Goal: Information Seeking & Learning: Learn about a topic

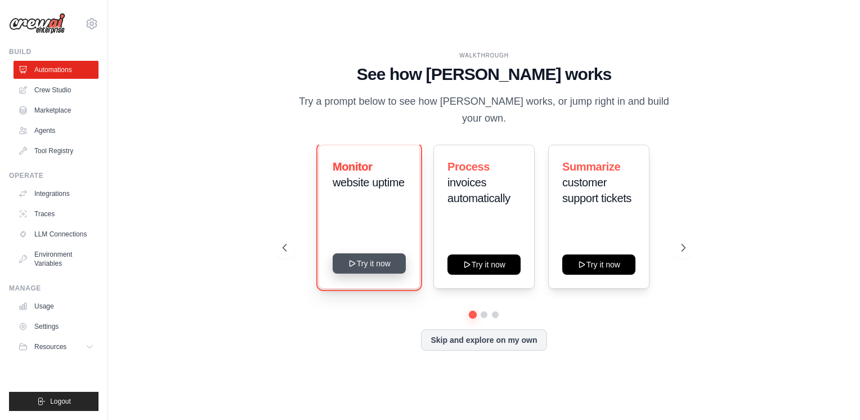
click at [364, 266] on button "Try it now" at bounding box center [369, 263] width 73 height 20
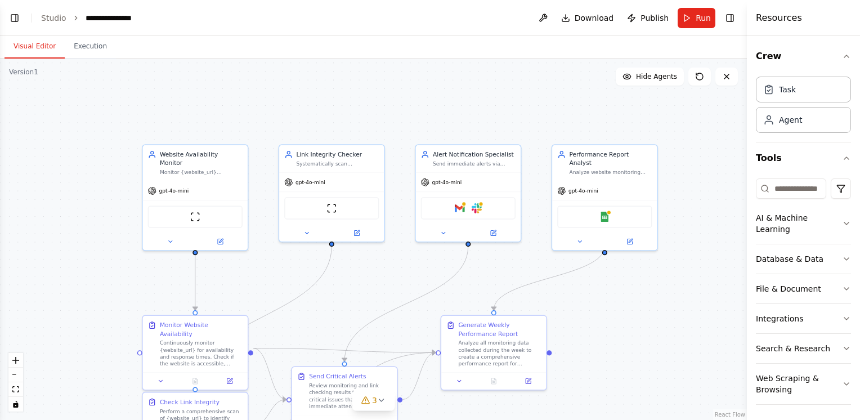
scroll to position [894, 0]
drag, startPoint x: 617, startPoint y: 349, endPoint x: 599, endPoint y: 305, distance: 47.2
click at [601, 307] on div ".deletable-edge-delete-btn { width: 20px; height: 20px; border: 0px solid #ffff…" at bounding box center [373, 239] width 747 height 361
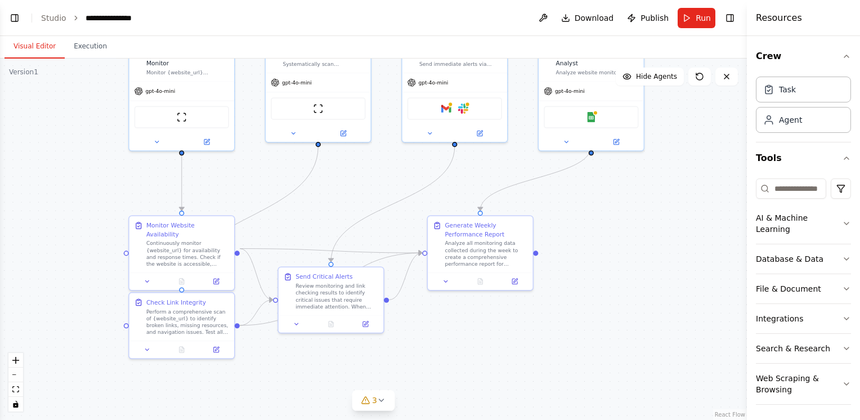
drag, startPoint x: 599, startPoint y: 305, endPoint x: 603, endPoint y: 248, distance: 56.9
click at [603, 248] on div ".deletable-edge-delete-btn { width: 20px; height: 20px; border: 0px solid #ffff…" at bounding box center [373, 239] width 747 height 361
drag, startPoint x: 343, startPoint y: 298, endPoint x: 359, endPoint y: 307, distance: 18.4
click at [359, 307] on div "Review monitoring and link checking results to identify critical issues that re…" at bounding box center [349, 303] width 83 height 28
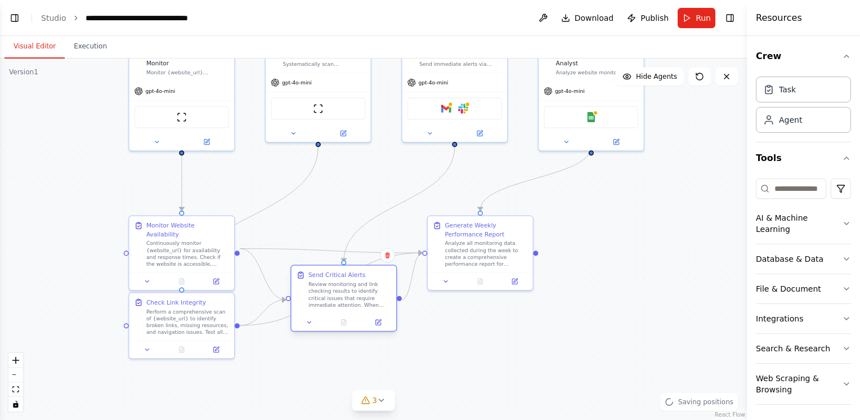
drag, startPoint x: 362, startPoint y: 302, endPoint x: 365, endPoint y: 295, distance: 7.7
click at [365, 295] on div "Review monitoring and link checking results to identify critical issues that re…" at bounding box center [349, 295] width 83 height 28
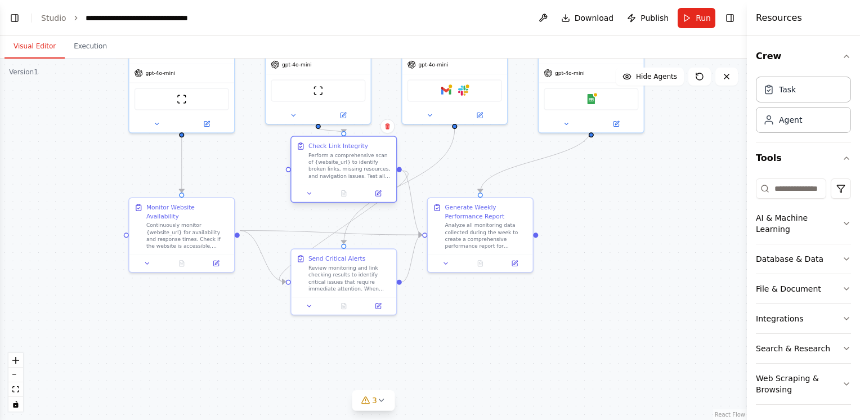
drag, startPoint x: 190, startPoint y: 328, endPoint x: 349, endPoint y: 185, distance: 214.0
click at [349, 185] on div "Check Link Integrity Perform a comprehensive scan of {website_url} to identify …" at bounding box center [343, 169] width 106 height 67
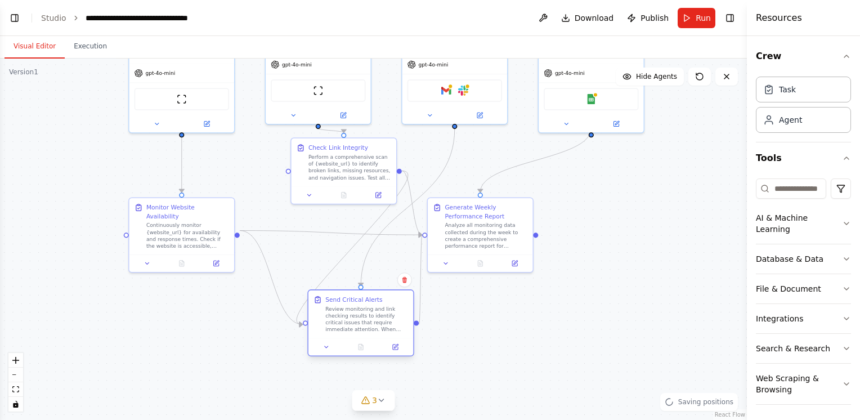
drag, startPoint x: 354, startPoint y: 278, endPoint x: 369, endPoint y: 326, distance: 50.6
click at [369, 326] on div "Review monitoring and link checking results to identify critical issues that re…" at bounding box center [366, 320] width 83 height 28
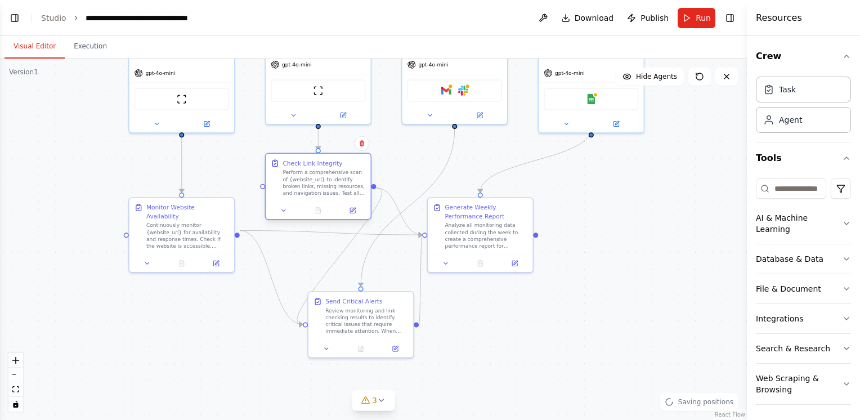
drag, startPoint x: 323, startPoint y: 171, endPoint x: 301, endPoint y: 188, distance: 28.5
click at [301, 188] on div "Perform a comprehensive scan of {website_url} to identify broken links, missing…" at bounding box center [324, 183] width 83 height 28
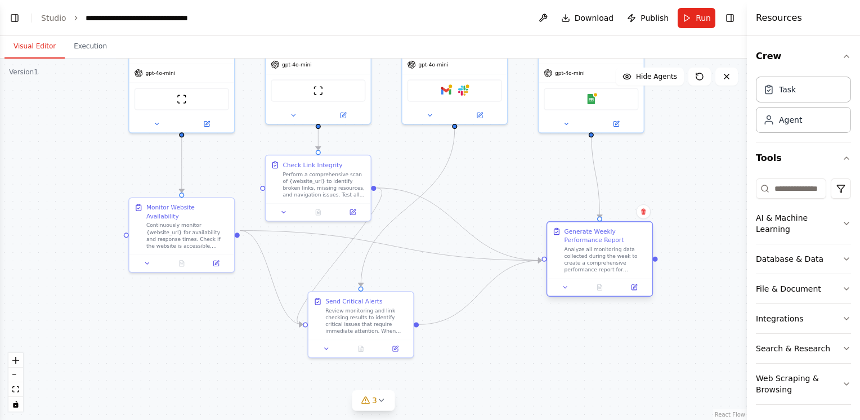
drag, startPoint x: 481, startPoint y: 243, endPoint x: 597, endPoint y: 269, distance: 118.9
click at [597, 269] on div "Analyze all monitoring data collected during the week to create a comprehensive…" at bounding box center [606, 260] width 83 height 28
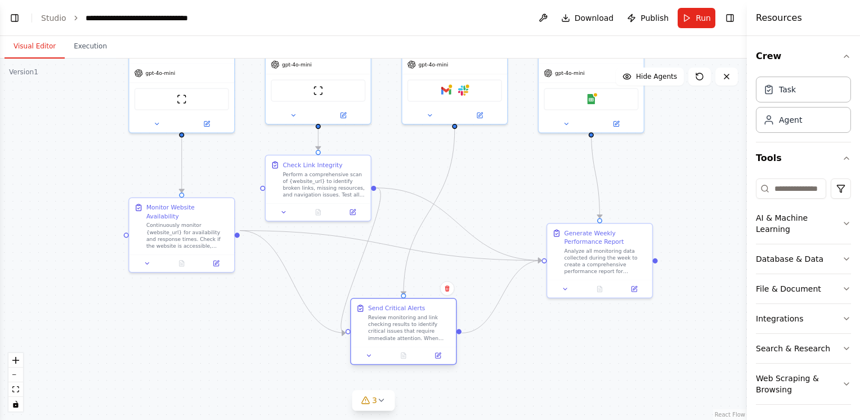
drag, startPoint x: 371, startPoint y: 323, endPoint x: 415, endPoint y: 332, distance: 44.8
click at [411, 329] on div "Review monitoring and link checking results to identify critical issues that re…" at bounding box center [409, 328] width 83 height 28
drag, startPoint x: 415, startPoint y: 332, endPoint x: 422, endPoint y: 332, distance: 6.2
click at [422, 332] on div "Review monitoring and link checking results to identify critical issues that re…" at bounding box center [409, 328] width 83 height 28
click at [422, 333] on div "Review monitoring and link checking results to identify critical issues that re…" at bounding box center [418, 328] width 83 height 28
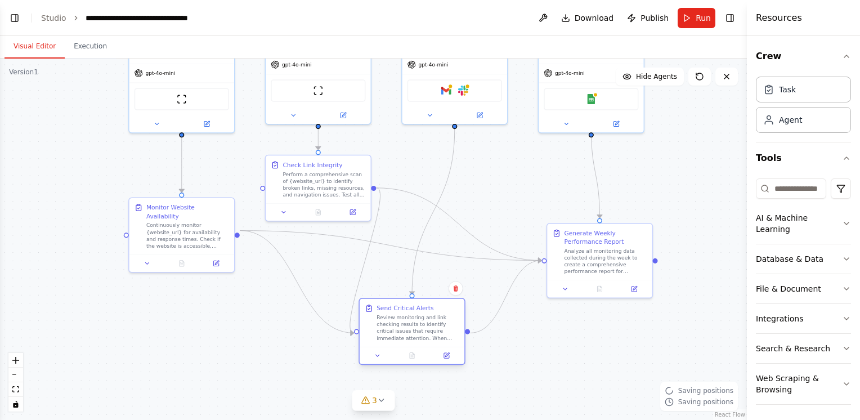
click at [422, 333] on div "Review monitoring and link checking results to identify critical issues that re…" at bounding box center [418, 328] width 83 height 28
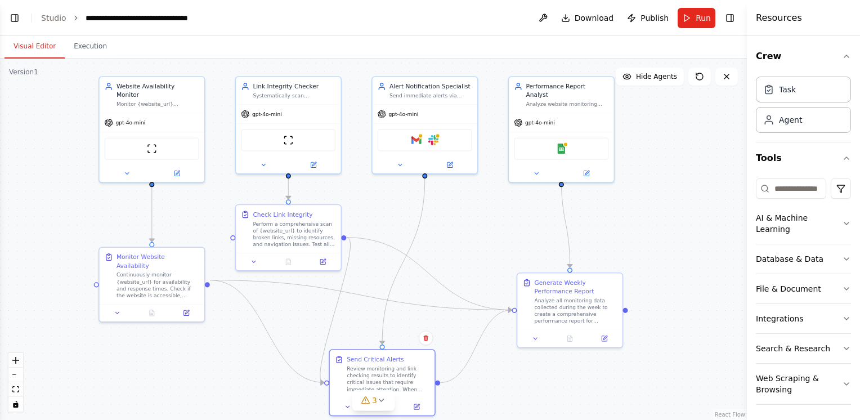
drag, startPoint x: 254, startPoint y: 285, endPoint x: 225, endPoint y: 334, distance: 57.8
click at [225, 334] on div ".deletable-edge-delete-btn { width: 20px; height: 20px; border: 0px solid #ffff…" at bounding box center [373, 239] width 747 height 361
drag, startPoint x: 55, startPoint y: 24, endPoint x: 48, endPoint y: 10, distance: 15.4
drag, startPoint x: 48, startPoint y: 10, endPoint x: 44, endPoint y: 15, distance: 6.1
click at [44, 15] on link "Studio" at bounding box center [53, 18] width 25 height 9
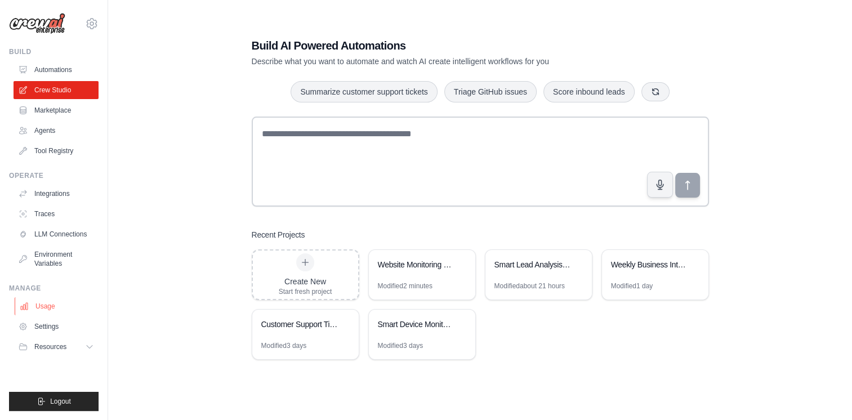
click at [57, 305] on link "Usage" at bounding box center [57, 306] width 85 height 18
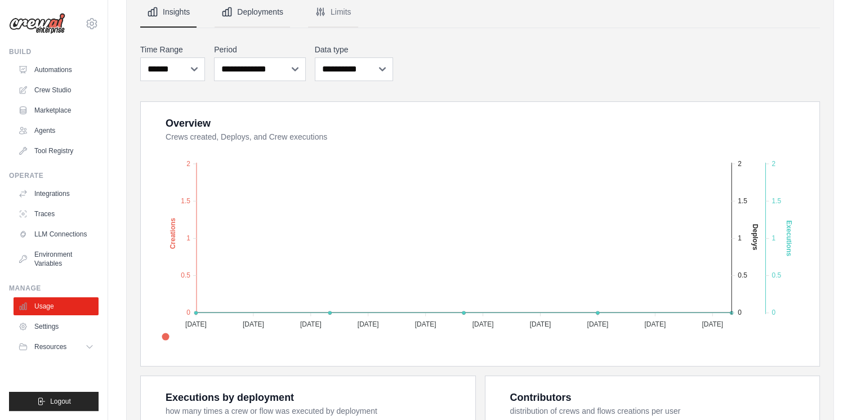
click at [256, 13] on button "Deployments" at bounding box center [251, 12] width 75 height 30
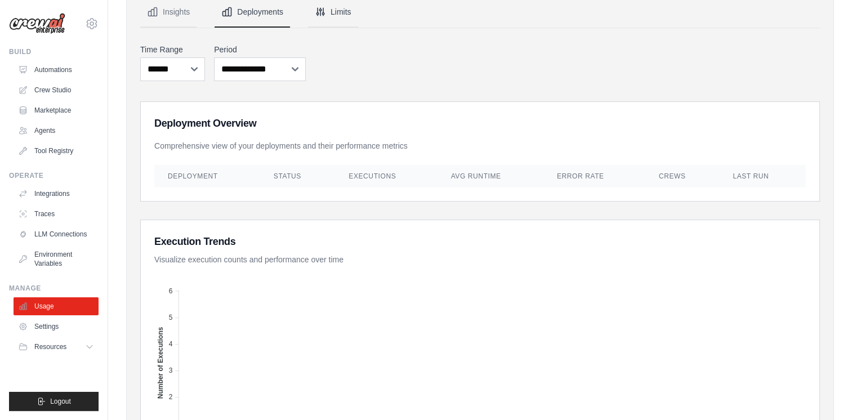
click at [346, 12] on button "Limits" at bounding box center [333, 12] width 50 height 30
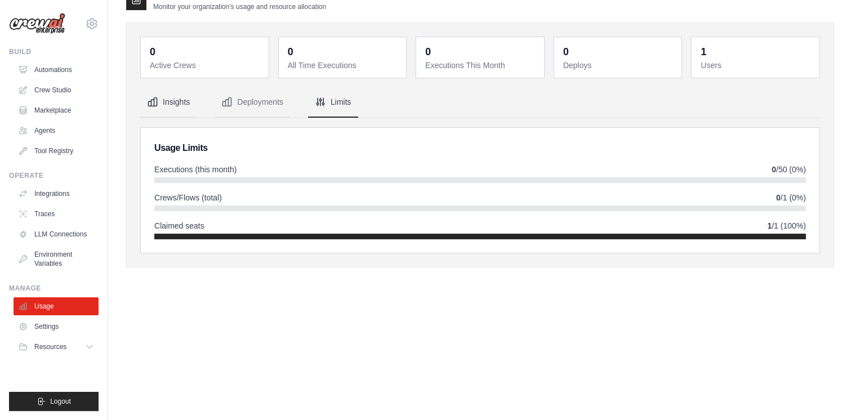
click at [167, 103] on button "Insights" at bounding box center [168, 102] width 56 height 30
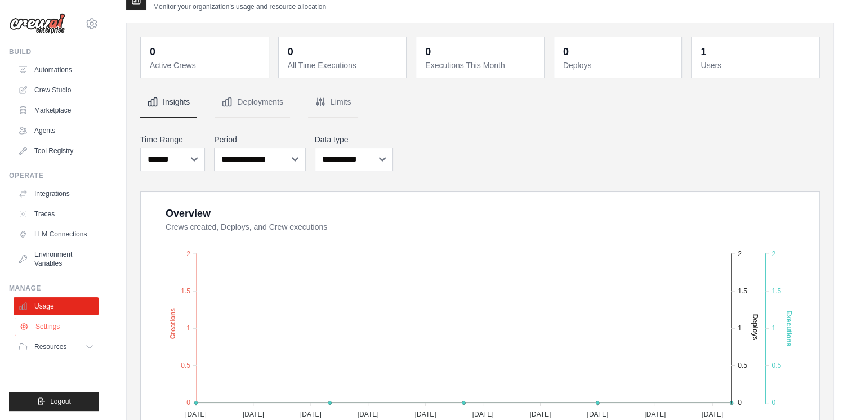
click at [48, 320] on link "Settings" at bounding box center [57, 326] width 85 height 18
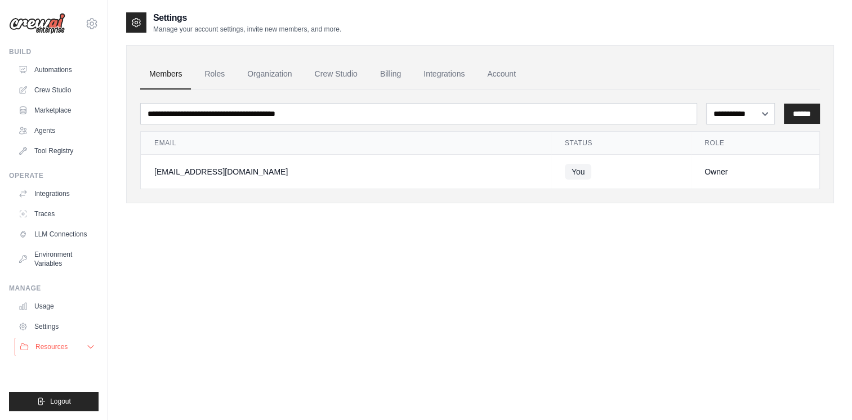
click at [51, 346] on span "Resources" at bounding box center [51, 346] width 32 height 9
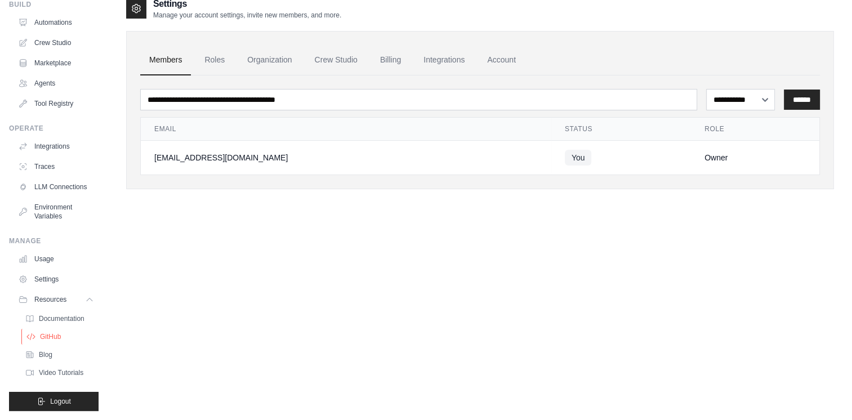
scroll to position [23, 0]
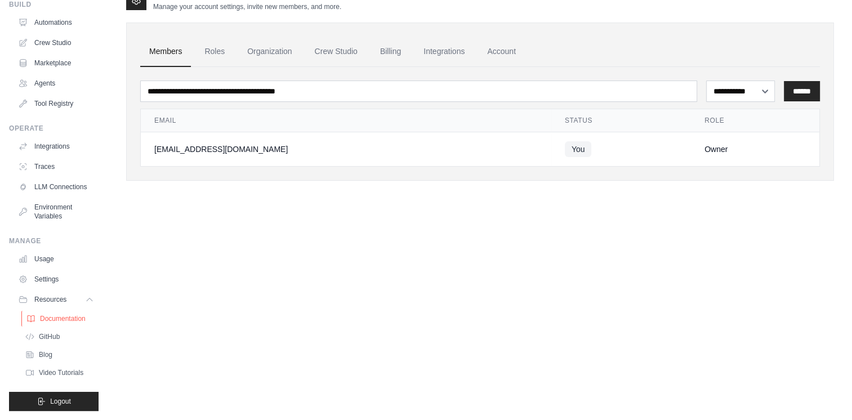
click at [63, 314] on span "Documentation" at bounding box center [63, 318] width 46 height 9
click at [783, 217] on div "**********" at bounding box center [480, 199] width 708 height 420
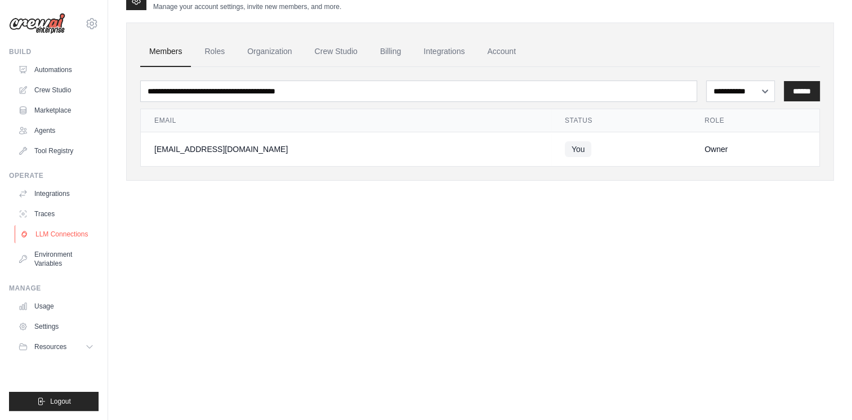
click at [70, 236] on link "LLM Connections" at bounding box center [57, 234] width 85 height 18
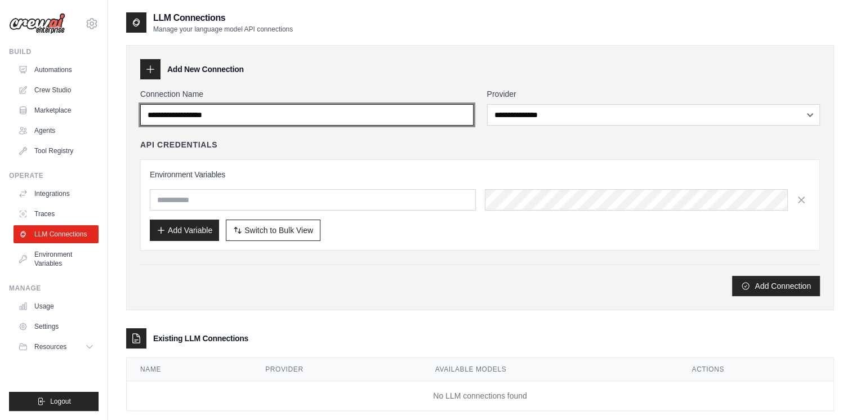
click at [249, 115] on input "Connection Name" at bounding box center [306, 114] width 333 height 21
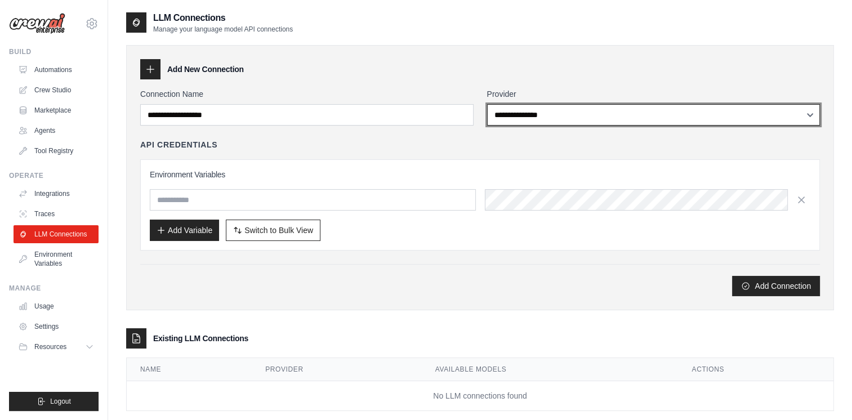
click at [519, 117] on select "**********" at bounding box center [653, 114] width 333 height 21
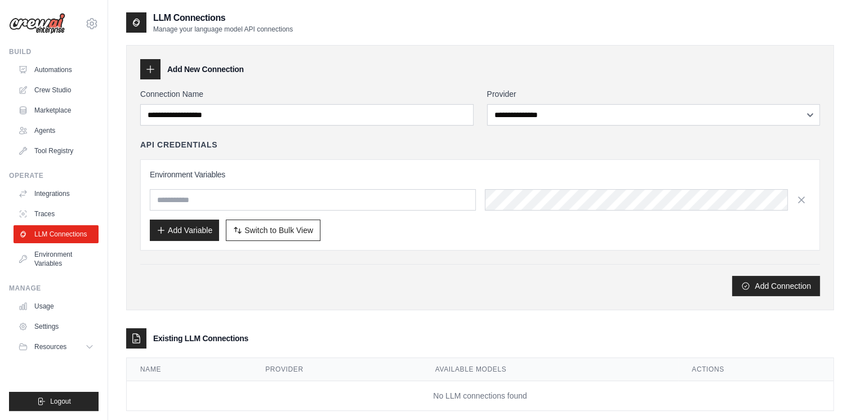
click at [409, 170] on h3 "Environment Variables" at bounding box center [480, 174] width 660 height 11
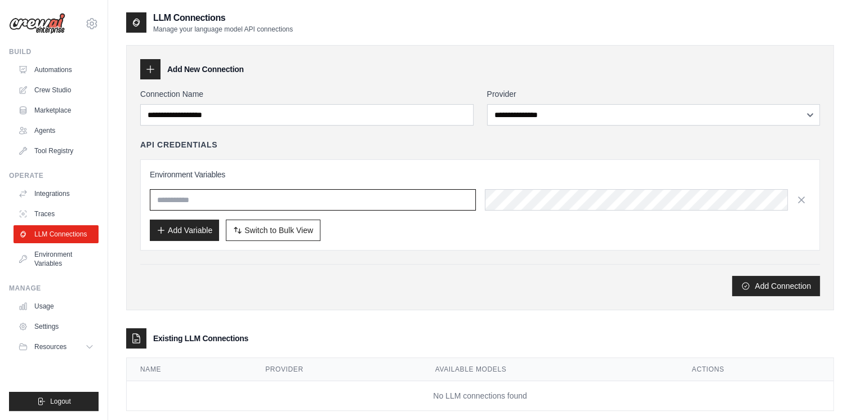
click at [422, 201] on input "text" at bounding box center [313, 199] width 326 height 21
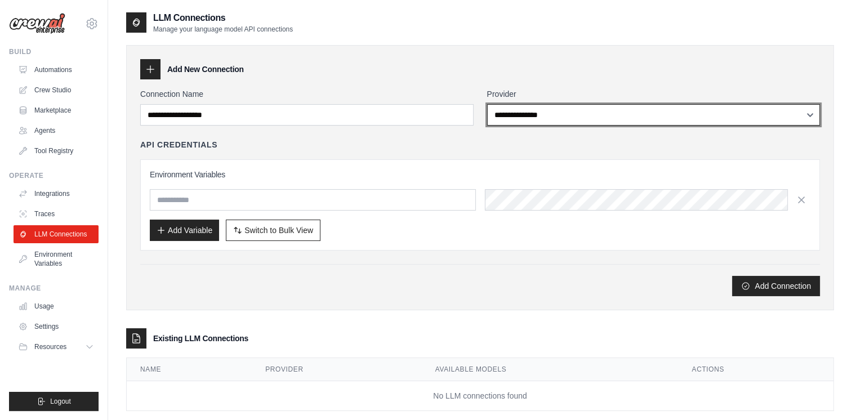
click at [549, 113] on select "**********" at bounding box center [653, 114] width 333 height 21
select select "******"
click at [487, 104] on select "**********" at bounding box center [653, 114] width 333 height 21
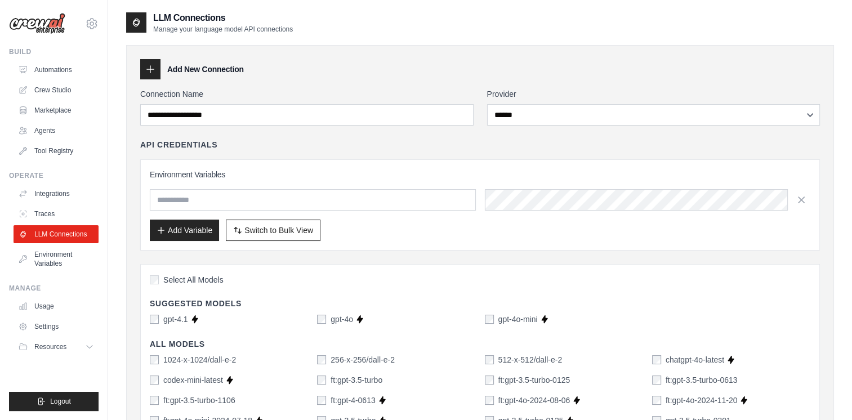
click at [507, 150] on div "API Credentials Environment Variables Add Variable Switch to Bulk View Switch t…" at bounding box center [479, 194] width 679 height 111
click at [55, 213] on link "Traces" at bounding box center [57, 214] width 85 height 18
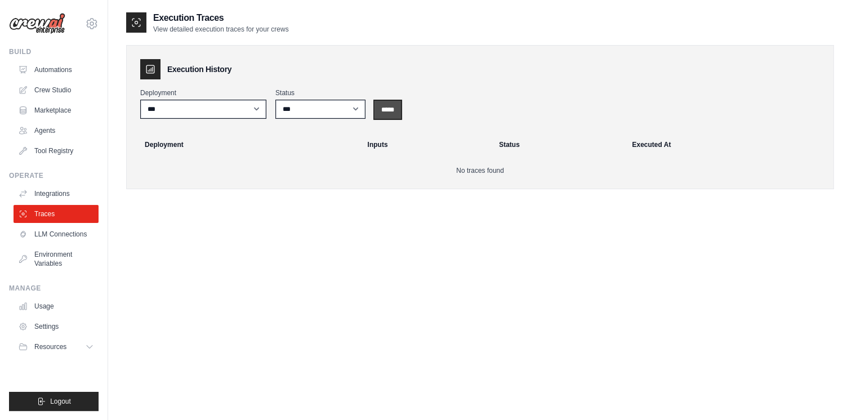
click at [389, 104] on input "*****" at bounding box center [387, 110] width 26 height 18
click at [256, 112] on select "***" at bounding box center [203, 109] width 126 height 19
click at [297, 105] on select "*** ********* ******* *****" at bounding box center [320, 109] width 90 height 19
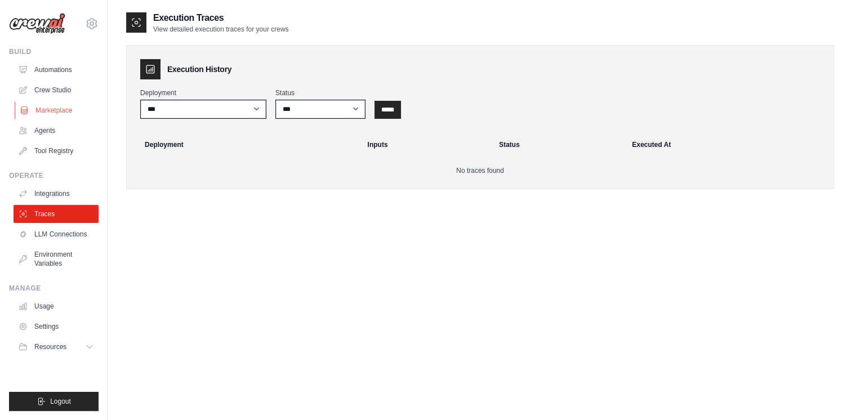
click at [52, 115] on link "Marketplace" at bounding box center [57, 110] width 85 height 18
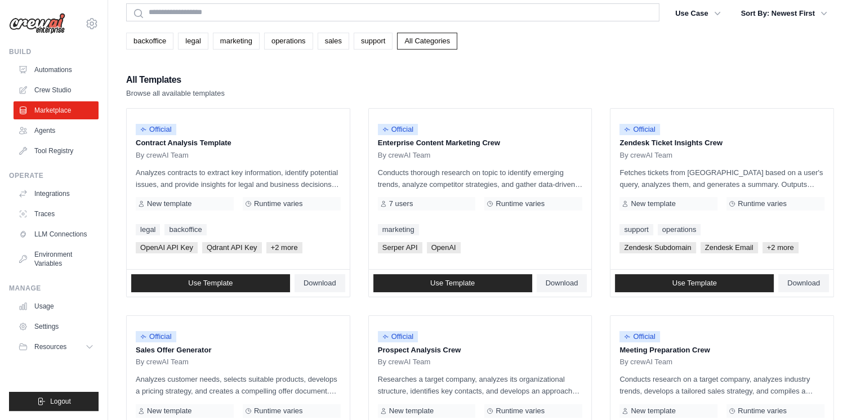
scroll to position [113, 0]
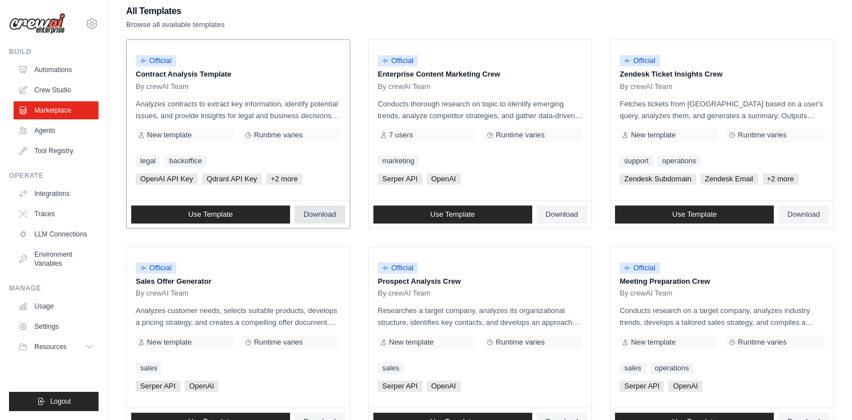
click at [322, 215] on span "Download" at bounding box center [319, 214] width 33 height 9
click at [842, 27] on div "Search and Filters Find the perfect template for your needs Search Use Case bac…" at bounding box center [480, 402] width 744 height 1007
